Goal: Information Seeking & Learning: Learn about a topic

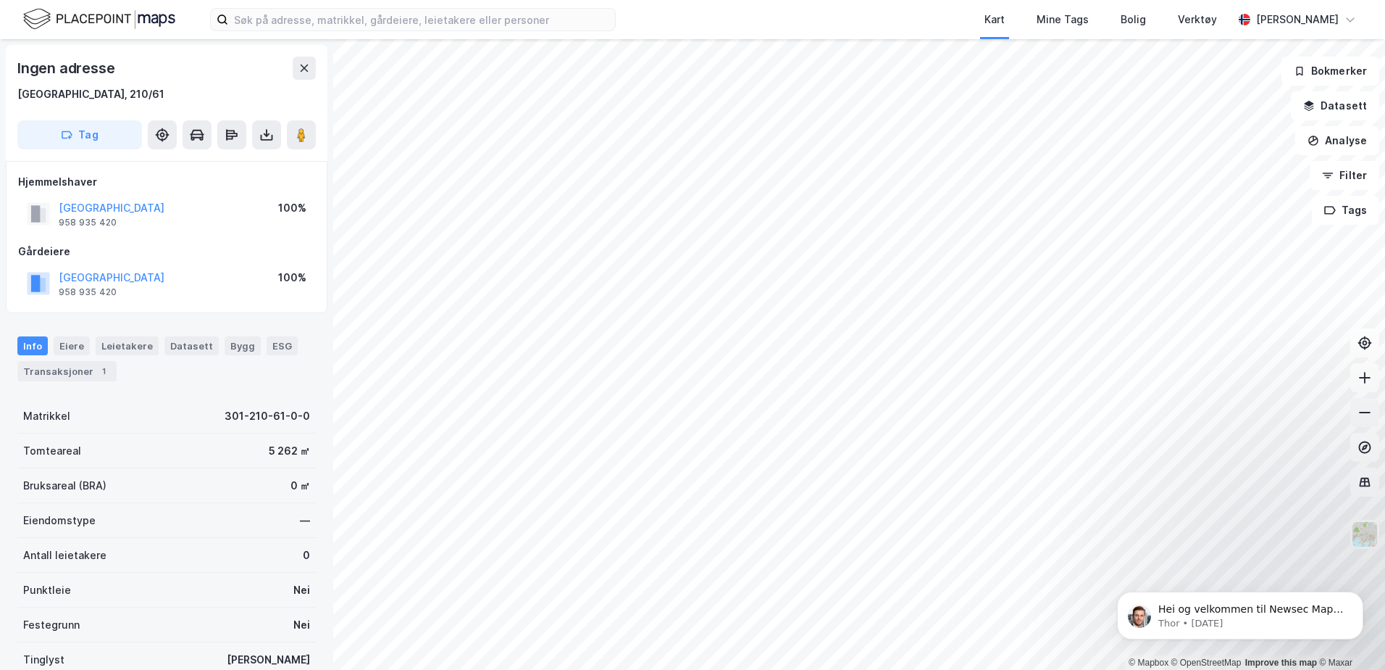
click at [1365, 412] on icon at bounding box center [1365, 412] width 12 height 1
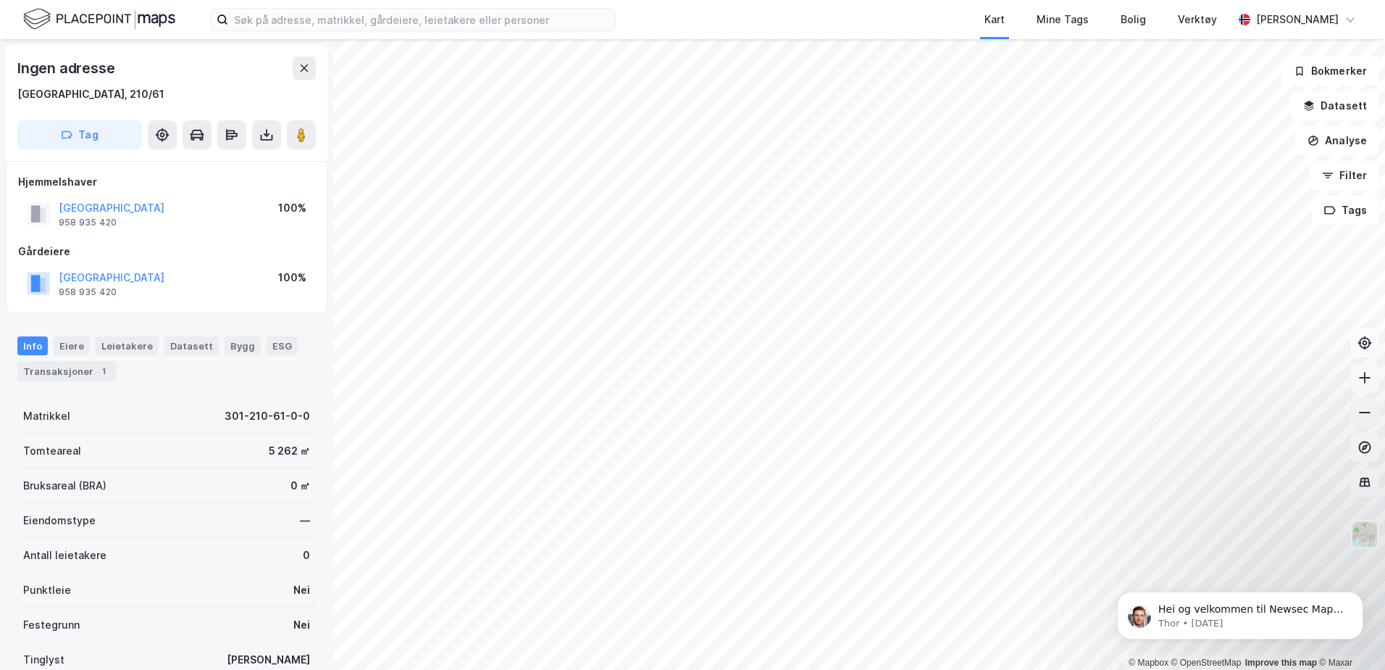
click at [1361, 415] on icon at bounding box center [1365, 412] width 14 height 14
click at [1365, 415] on icon at bounding box center [1365, 412] width 14 height 14
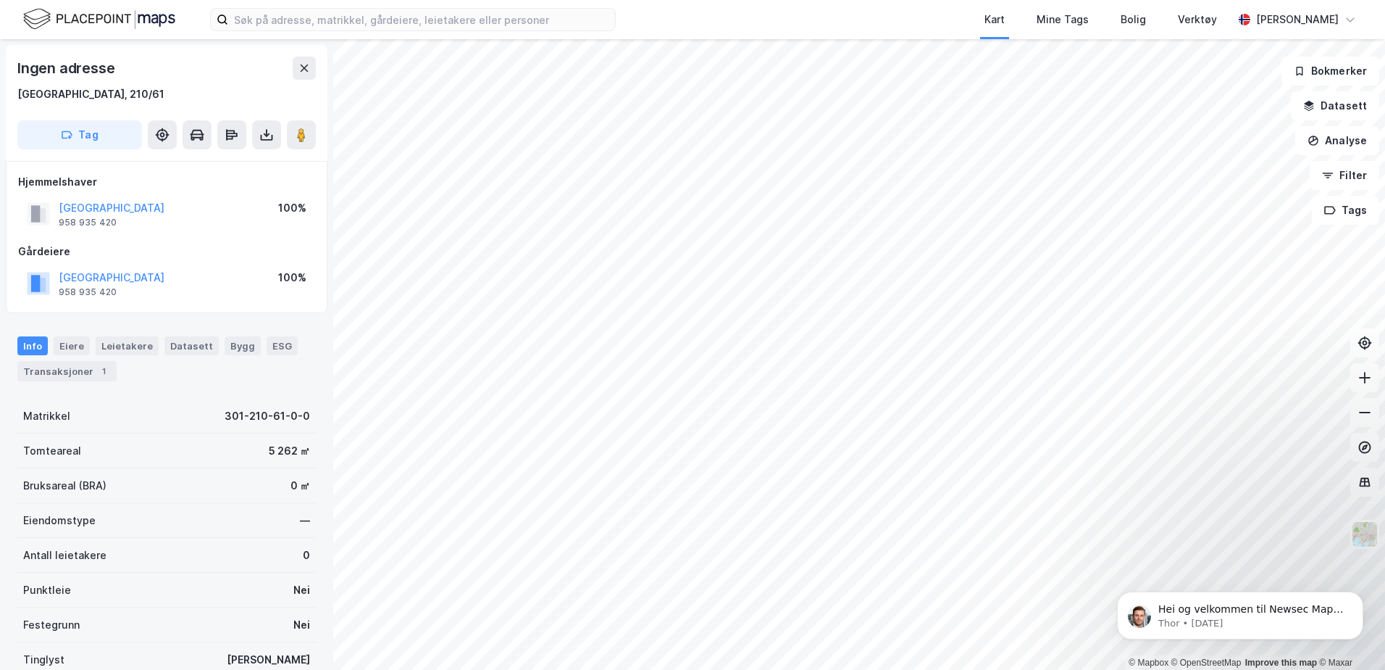
click at [1385, 507] on html "Kart Mine Tags Bolig Verktøy [PERSON_NAME] © Mapbox © OpenStreetMap Improve thi…" at bounding box center [692, 335] width 1385 height 670
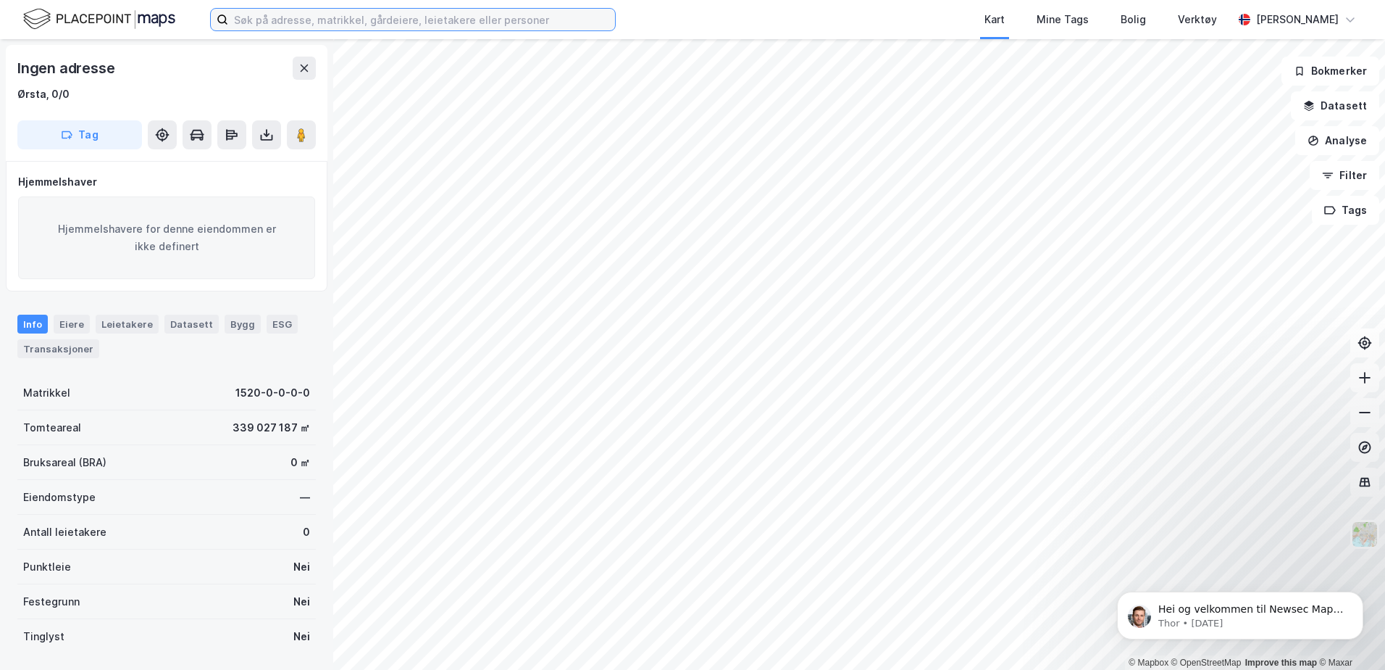
click at [332, 20] on input at bounding box center [421, 20] width 387 height 22
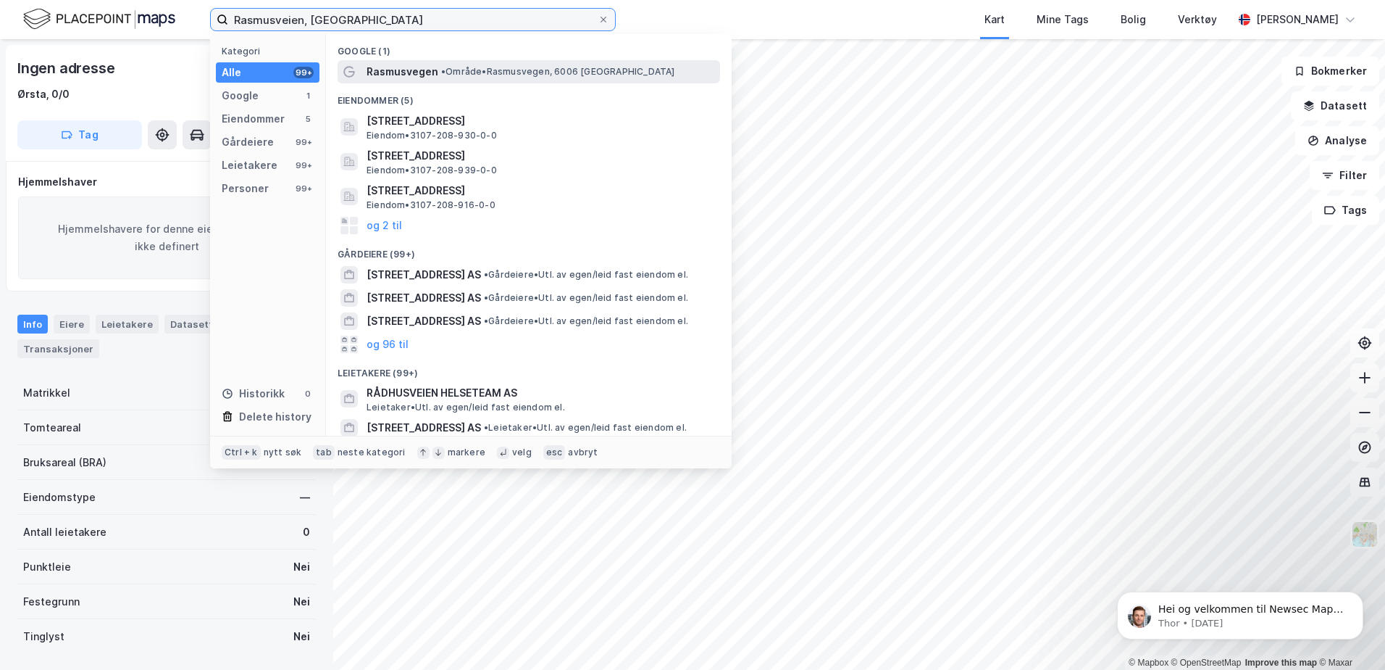
type input "Rasmusveien, [GEOGRAPHIC_DATA]"
click at [454, 67] on span "• Område • Rasmusvegen, 6006 [GEOGRAPHIC_DATA]" at bounding box center [558, 72] width 234 height 12
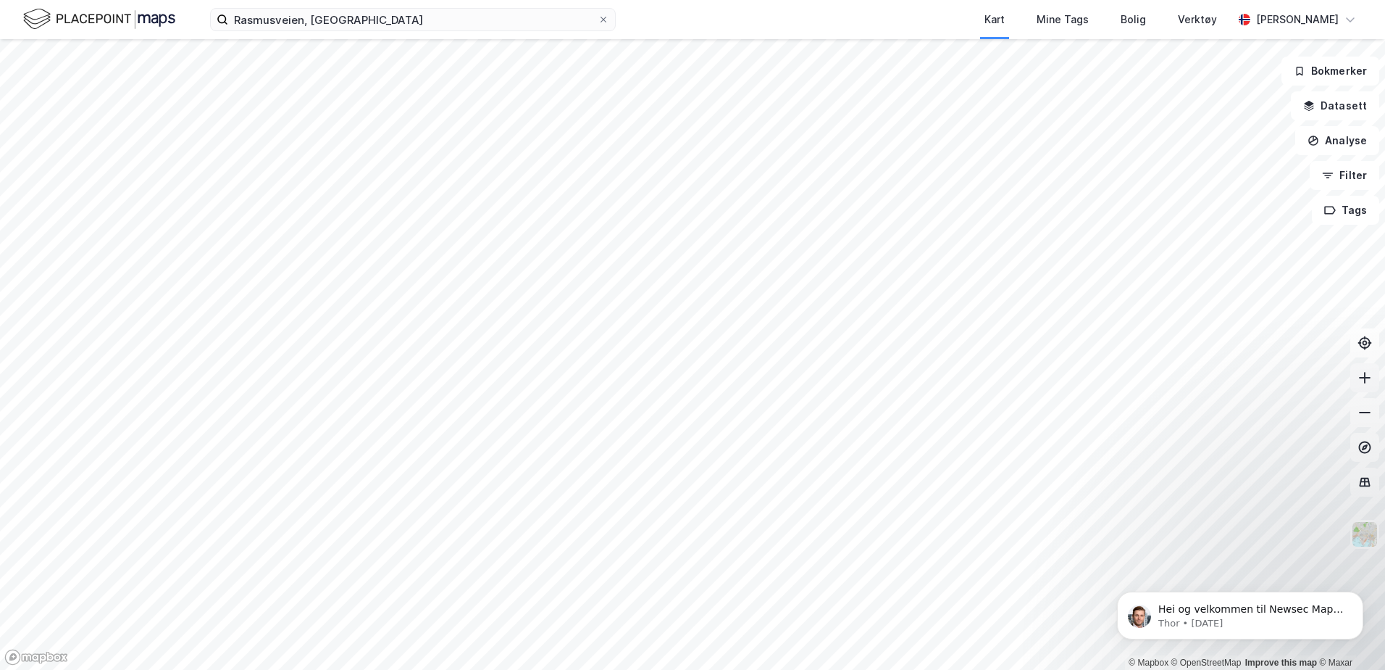
click at [1364, 379] on icon at bounding box center [1365, 377] width 14 height 14
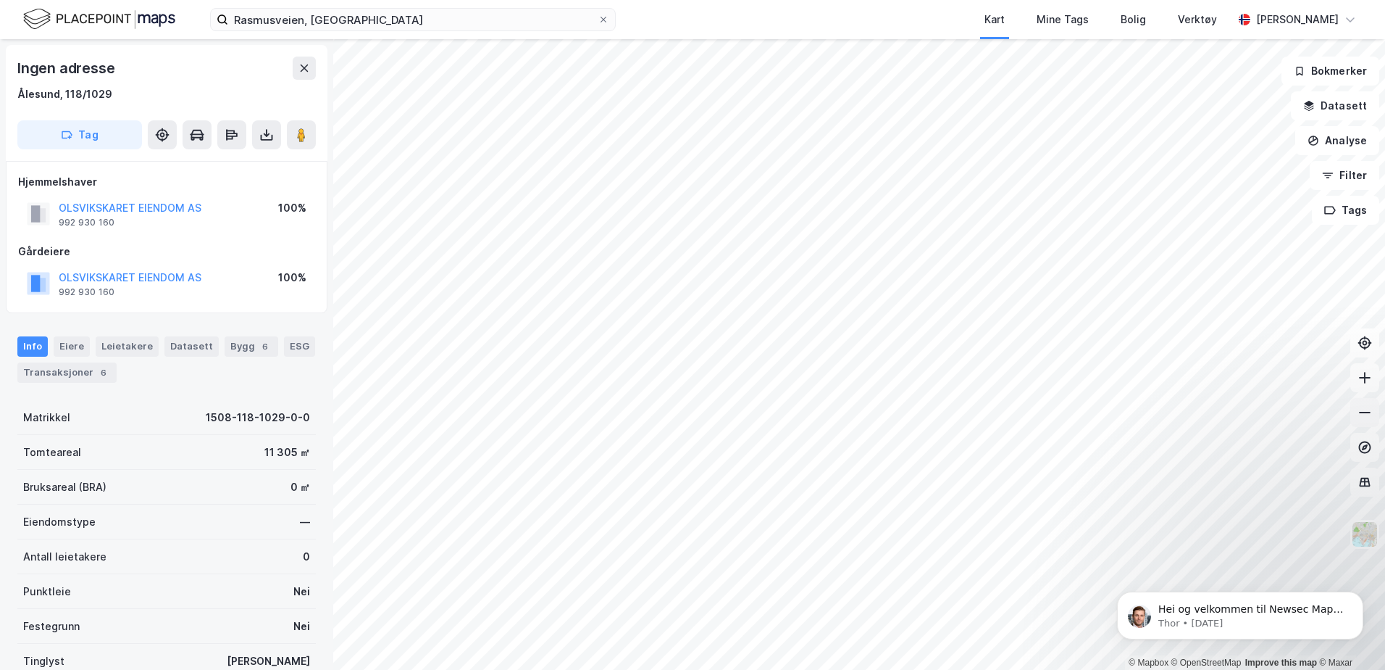
click at [1362, 416] on icon at bounding box center [1365, 412] width 14 height 14
